Goal: Transaction & Acquisition: Purchase product/service

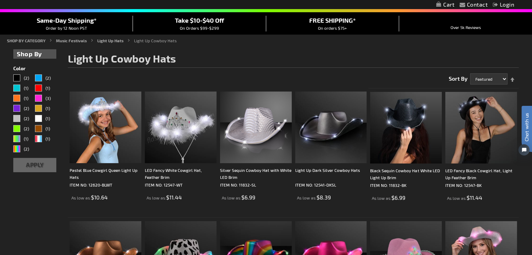
scroll to position [70, 0]
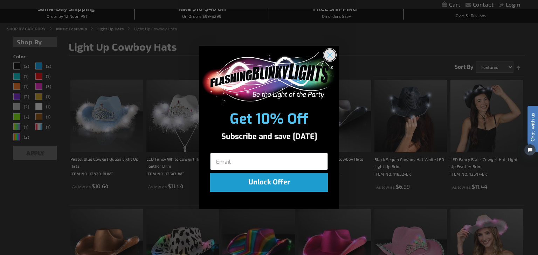
click at [330, 56] on circle "Close dialog" at bounding box center [330, 55] width 12 height 12
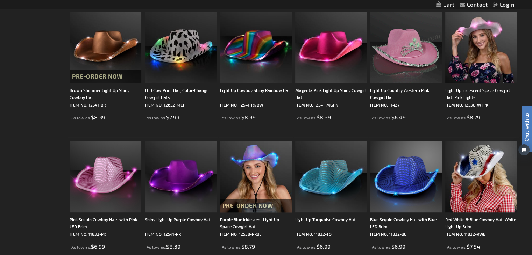
scroll to position [280, 0]
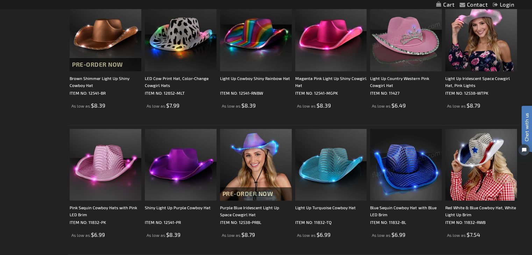
click at [414, 152] on img at bounding box center [406, 165] width 72 height 72
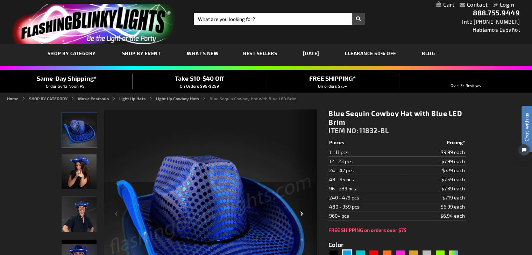
scroll to position [70, 0]
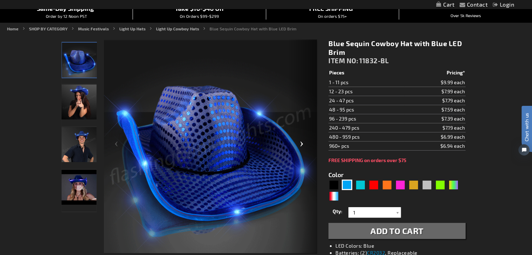
click at [302, 146] on div "Next" at bounding box center [303, 147] width 28 height 215
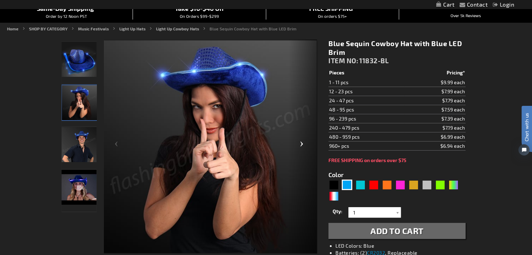
click at [302, 146] on div "Next" at bounding box center [303, 147] width 28 height 215
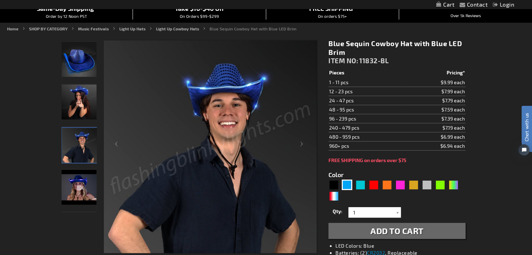
click at [83, 101] on img "Female wearing Blue Sequin Cowboy Hat Blue LED Light Up Brim" at bounding box center [79, 102] width 35 height 35
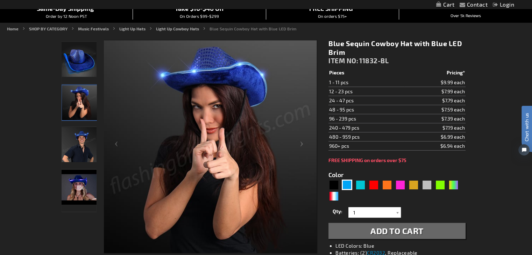
click at [83, 146] on img "Man wearing Blue Sequin Cowboy Hat Blue LED Light Up Brim" at bounding box center [79, 144] width 35 height 35
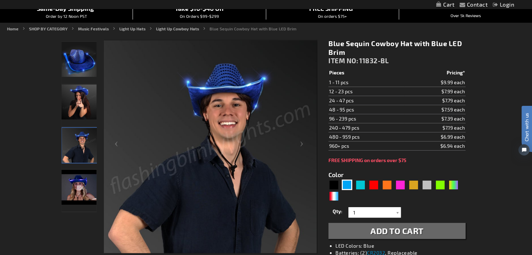
click at [80, 181] on img "Blue Sequin Cowboy Hat with Blue LED Brim" at bounding box center [79, 187] width 35 height 35
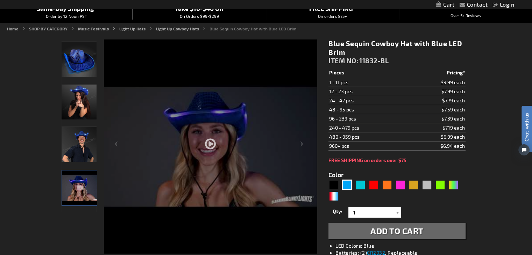
click at [211, 145] on div at bounding box center [210, 168] width 213 height 256
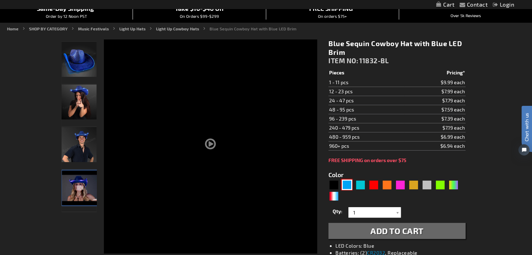
click at [349, 182] on div "Blue" at bounding box center [347, 185] width 10 height 10
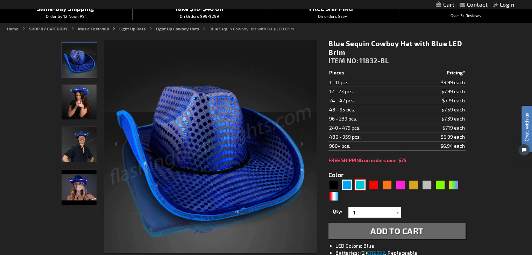
click at [358, 181] on div "Turquoise" at bounding box center [360, 185] width 10 height 10
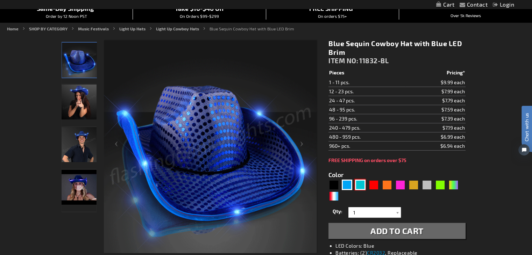
type input "5653"
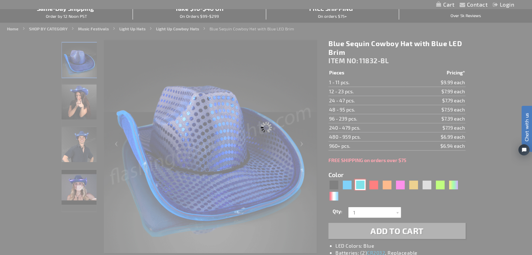
type input "11832-TQ"
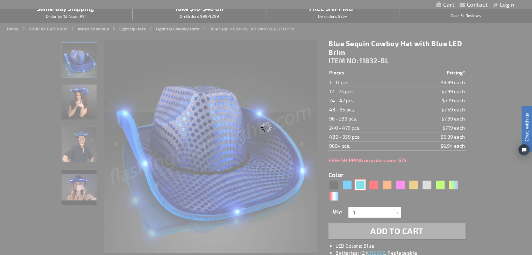
type input "Customize - Light Up Turquoise Cowboy Hat - ITEM NO: 11832-TQ"
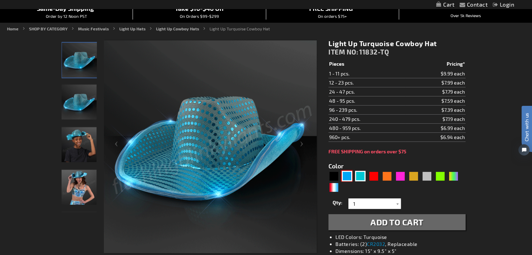
click at [349, 178] on div "Blue" at bounding box center [347, 176] width 10 height 10
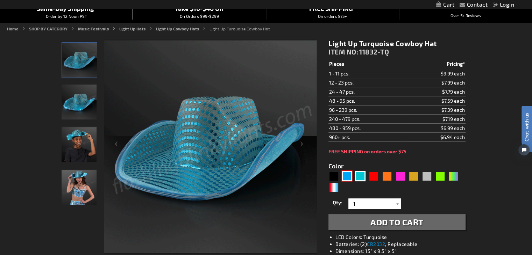
type input "5629"
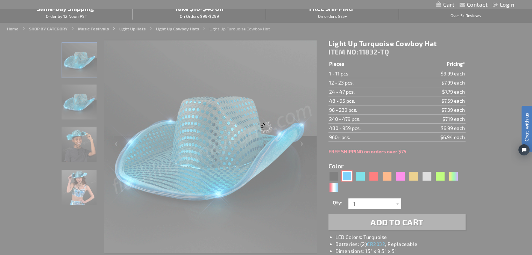
type input "11832-BL"
type input "Customize - Blue Sequin Cowboy Hat with Blue LED Brim - ITEM NO: 11832-BL"
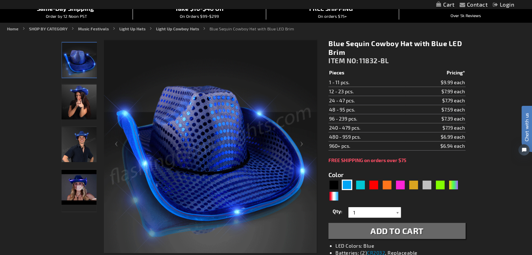
click at [396, 212] on div at bounding box center [397, 213] width 7 height 10
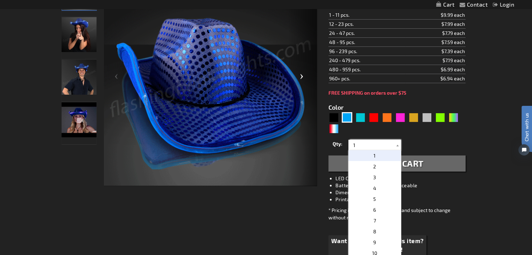
scroll to position [140, 0]
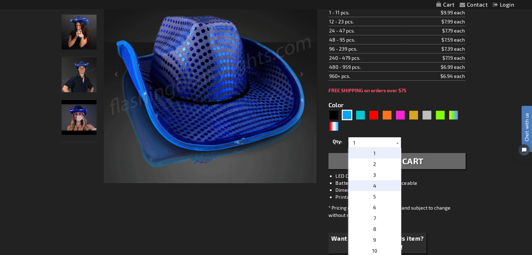
click at [373, 186] on span "4" at bounding box center [374, 186] width 3 height 6
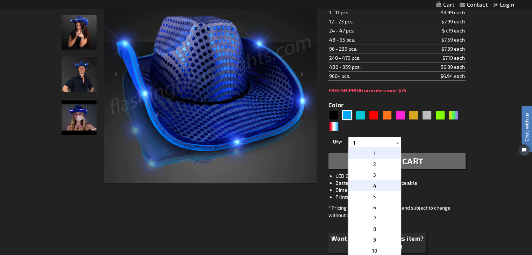
type input "4"
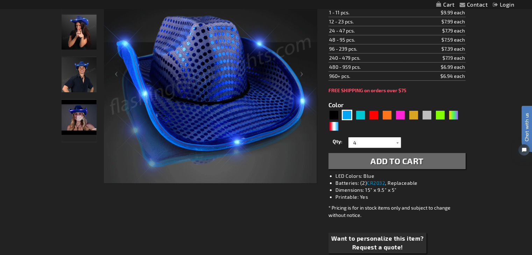
click at [396, 159] on span "Add to Cart" at bounding box center [397, 161] width 53 height 10
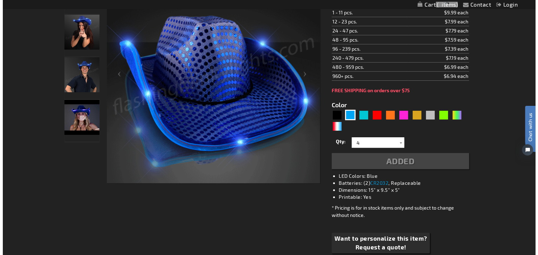
scroll to position [156, 0]
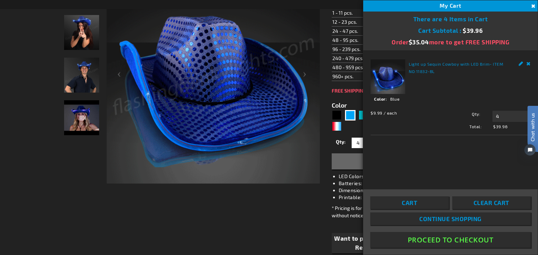
click at [443, 219] on span "Continue Shopping" at bounding box center [450, 219] width 62 height 7
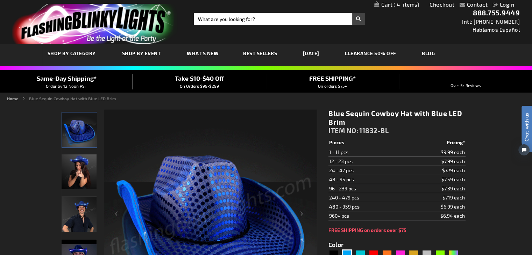
click at [439, 5] on link "Checkout" at bounding box center [442, 4] width 25 height 7
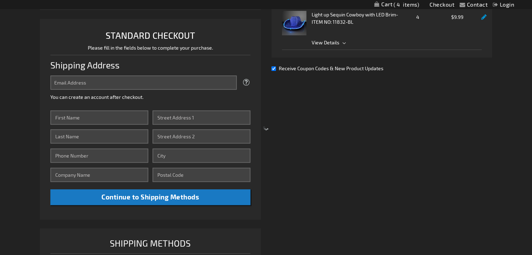
select select "US"
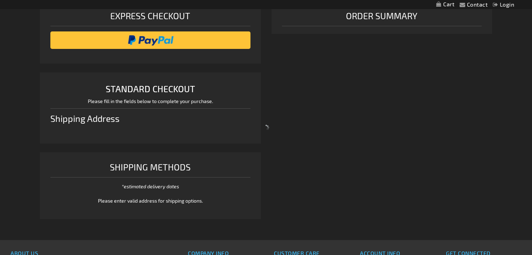
select select "US"
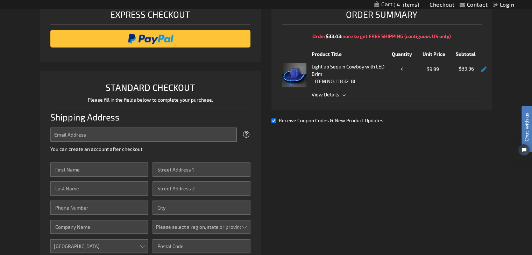
click at [273, 120] on input "Receive Coupon Codes & New Product Updates" at bounding box center [274, 121] width 5 height 5
checkbox input "false"
click at [328, 95] on span "View Details" at bounding box center [326, 95] width 28 height 6
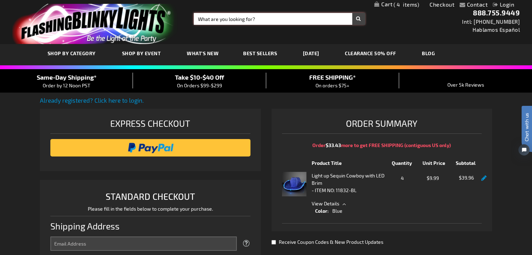
click at [269, 17] on input "Search" at bounding box center [279, 19] width 171 height 12
type input "batteries for blinking hats"
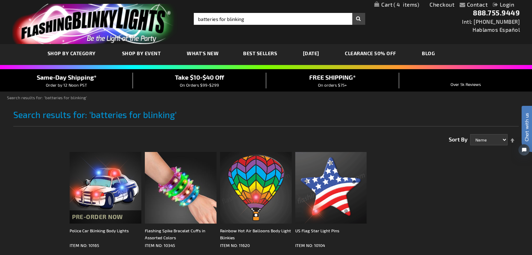
click at [410, 6] on span "4" at bounding box center [407, 4] width 26 height 6
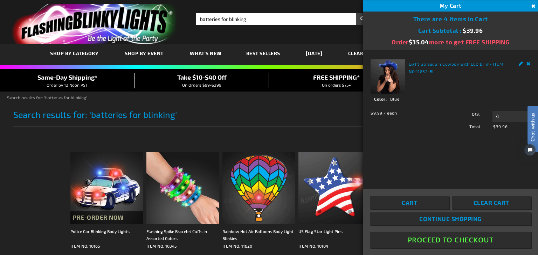
click at [433, 63] on link "Light up Sequin Cowboy with LED Brim" at bounding box center [448, 64] width 81 height 5
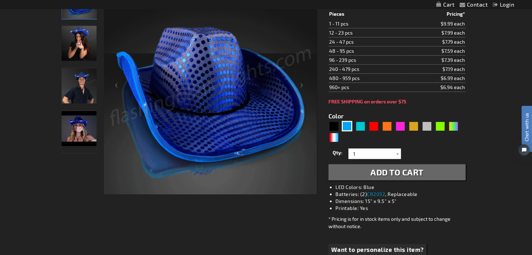
scroll to position [140, 0]
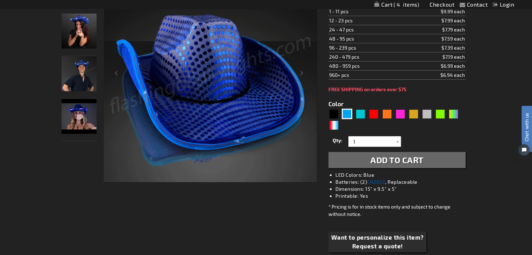
click at [376, 182] on link "CR2032" at bounding box center [376, 182] width 18 height 6
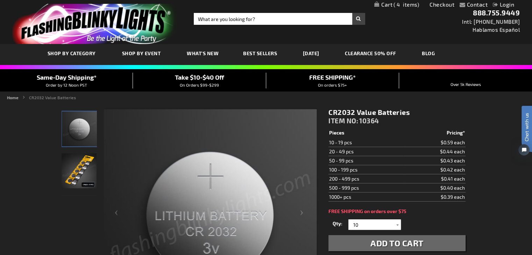
click at [413, 242] on span "Add to Cart" at bounding box center [397, 243] width 53 height 10
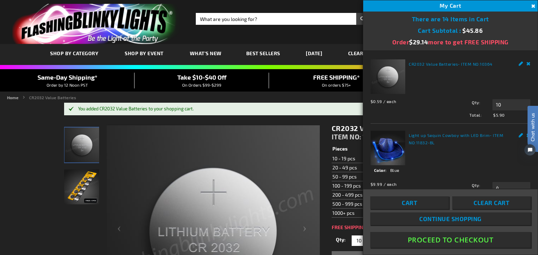
click at [470, 239] on button "Proceed To Checkout" at bounding box center [450, 240] width 160 height 16
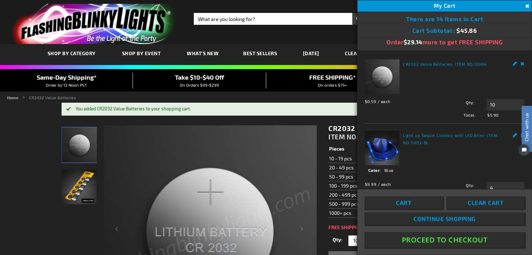
scroll to position [12, 0]
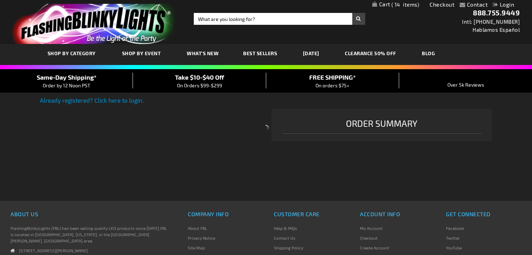
select select "US"
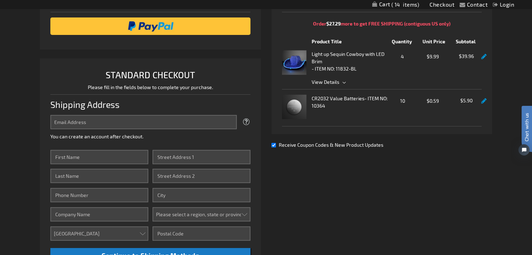
scroll to position [110, 0]
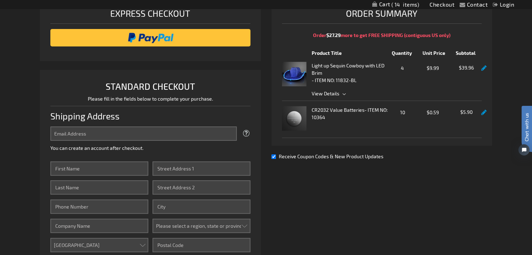
click at [274, 155] on input "Receive Coupon Codes & New Product Updates" at bounding box center [274, 157] width 5 height 5
checkbox input "false"
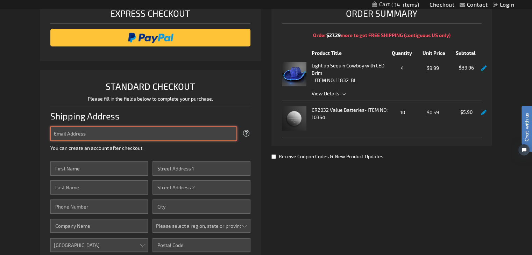
click at [95, 132] on input "Email Address" at bounding box center [143, 134] width 186 height 14
type input "darleneasmar@hotmail.com"
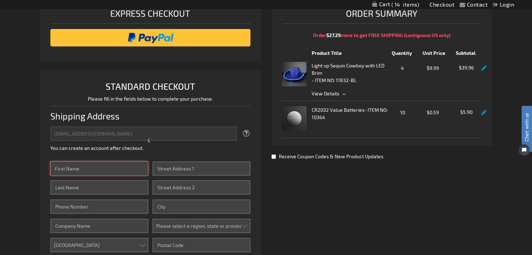
click at [102, 173] on input "First Name" at bounding box center [99, 169] width 98 height 14
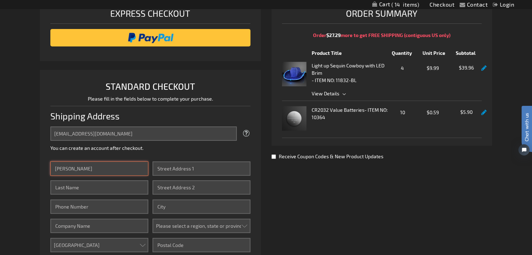
type input "Darlene"
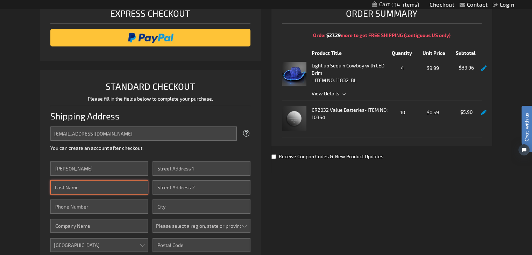
click at [103, 190] on input "Last Name" at bounding box center [99, 188] width 98 height 14
type input "Asmar"
click at [93, 208] on input "Phone Number" at bounding box center [99, 207] width 98 height 14
type input "5714356766"
click at [123, 225] on input "Company" at bounding box center [99, 226] width 98 height 14
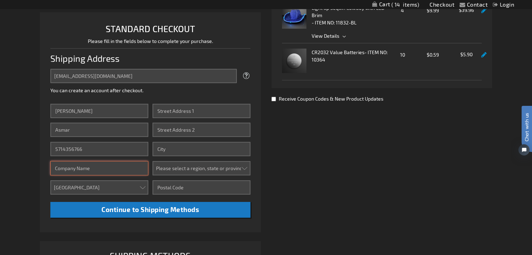
scroll to position [180, 0]
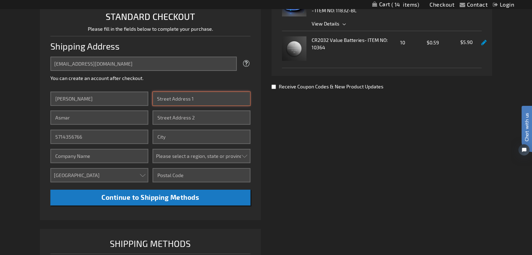
click at [198, 98] on input "Street Address: Line 1" at bounding box center [202, 99] width 98 height 14
type input "42839 Crane Meadows Square"
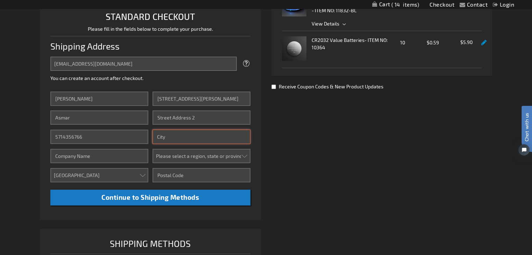
click at [183, 141] on input "City" at bounding box center [202, 137] width 98 height 14
type input "Ashburn"
click at [192, 159] on select "Please select a region, state or province. Alabama Alaska Arizona Arkansas Cali…" at bounding box center [202, 156] width 98 height 14
select select "61"
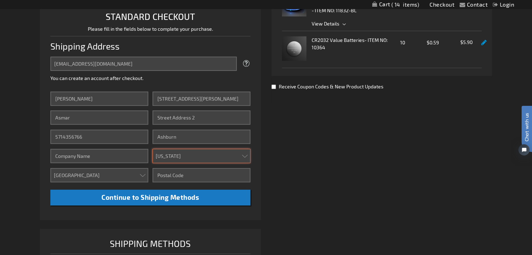
click at [153, 149] on select "Please select a region, state or province. Alabama Alaska Arizona Arkansas Cali…" at bounding box center [202, 156] width 98 height 14
click at [181, 177] on input "Zip/Postal Code" at bounding box center [202, 175] width 98 height 14
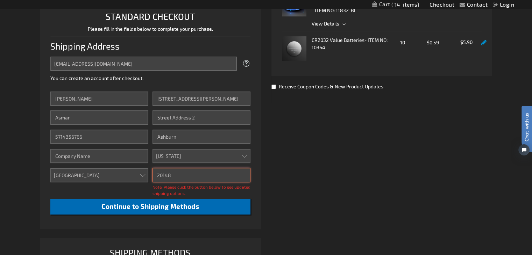
type input "20148"
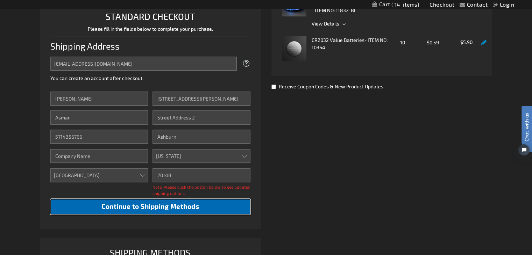
click at [175, 205] on span "Continue to Shipping Methods" at bounding box center [150, 207] width 98 height 8
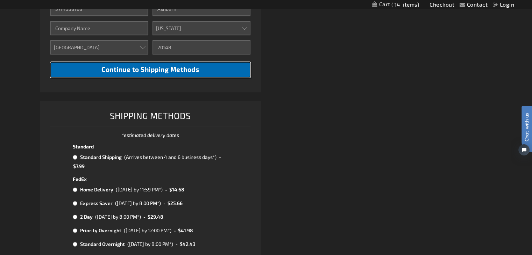
scroll to position [320, 0]
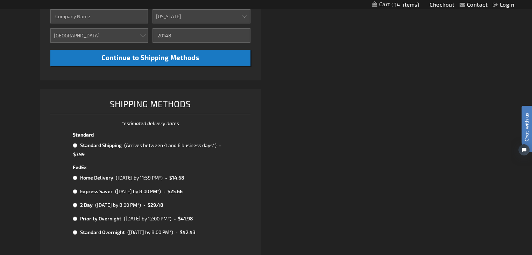
click at [76, 146] on input "radio" at bounding box center [75, 146] width 5 height 6
radio input "true"
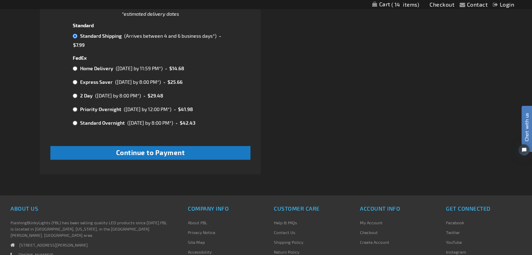
scroll to position [460, 0]
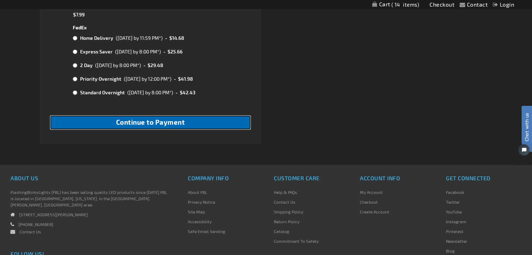
click at [187, 125] on button "Continue to Payment" at bounding box center [150, 123] width 200 height 14
checkbox input "true"
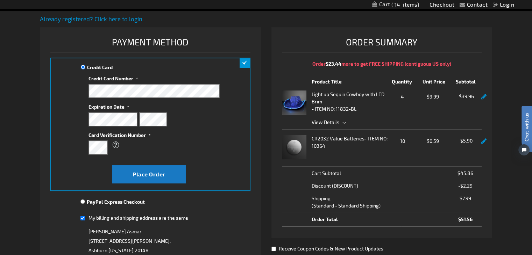
scroll to position [70, 0]
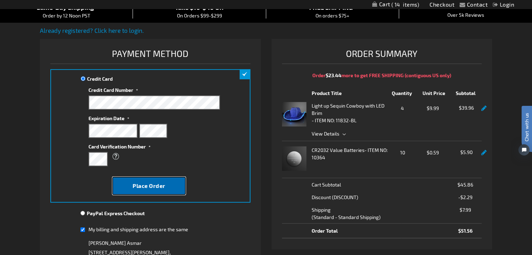
click at [148, 183] on span "Place Order" at bounding box center [149, 186] width 33 height 7
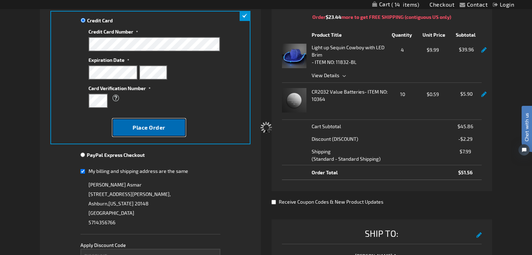
scroll to position [140, 0]
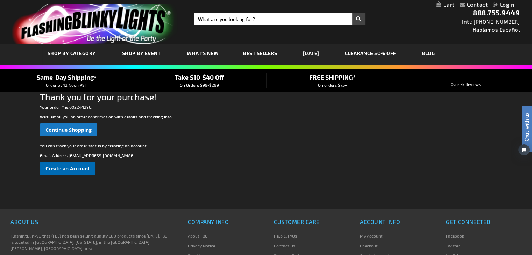
click at [70, 166] on span "Create an Account" at bounding box center [67, 169] width 44 height 7
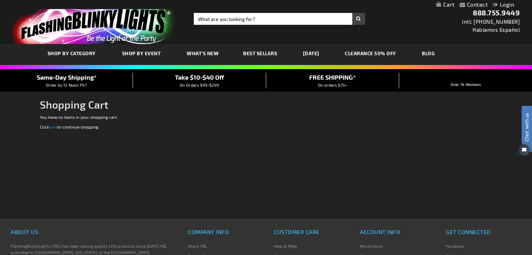
click at [449, 3] on link "My Cart" at bounding box center [445, 4] width 18 height 7
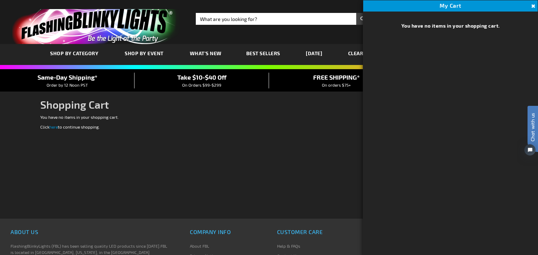
click at [242, 155] on div "Checkout as a new customer Creating an account has many benefits: See order and…" at bounding box center [268, 166] width 457 height 105
